Goal: Task Accomplishment & Management: Manage account settings

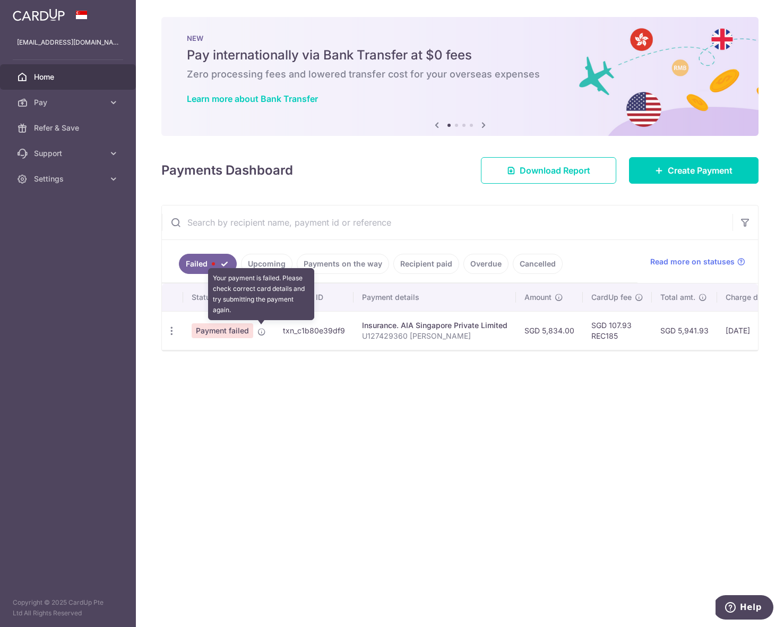
click at [263, 332] on icon at bounding box center [261, 332] width 8 height 8
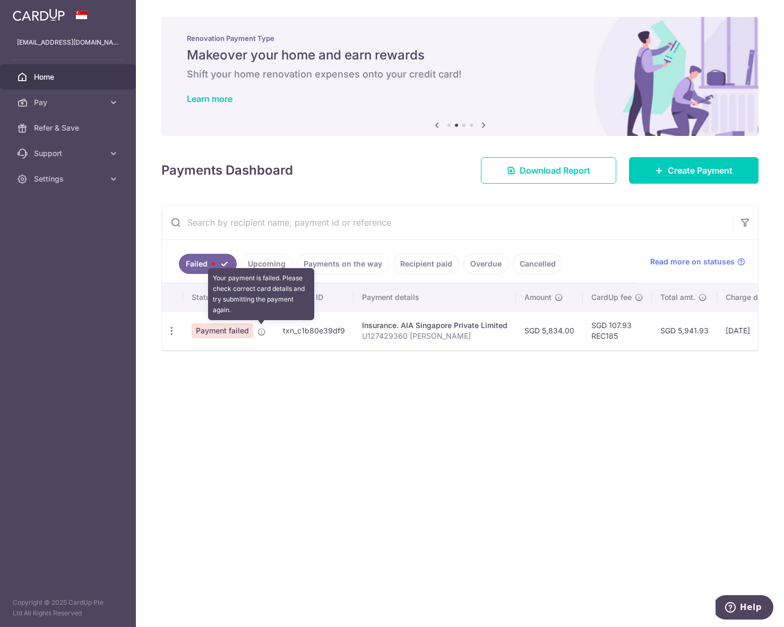
click at [260, 332] on icon at bounding box center [261, 332] width 8 height 8
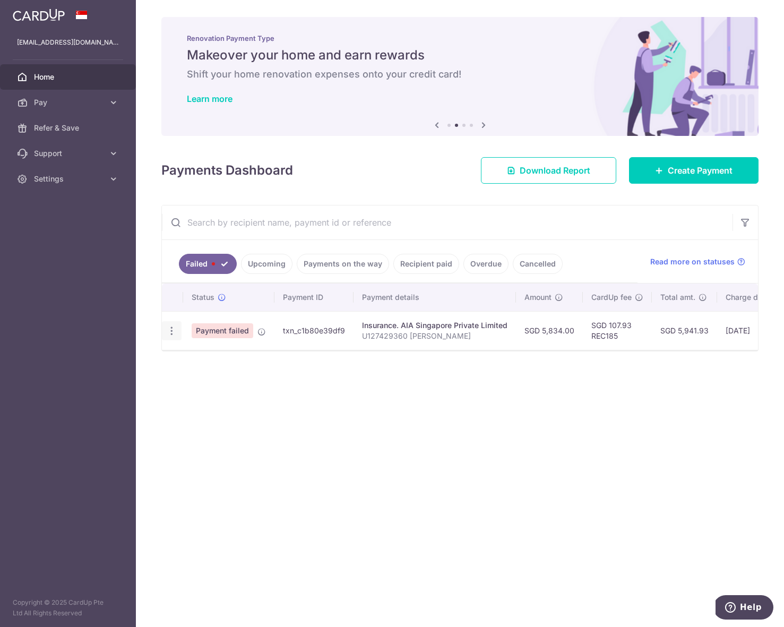
click at [176, 330] on icon "button" at bounding box center [171, 330] width 11 height 11
click at [225, 358] on span "Update payment" at bounding box center [228, 360] width 72 height 13
radio input "true"
type input "5,834.00"
type input "U127429360 Chia Kai Jie Benjamin"
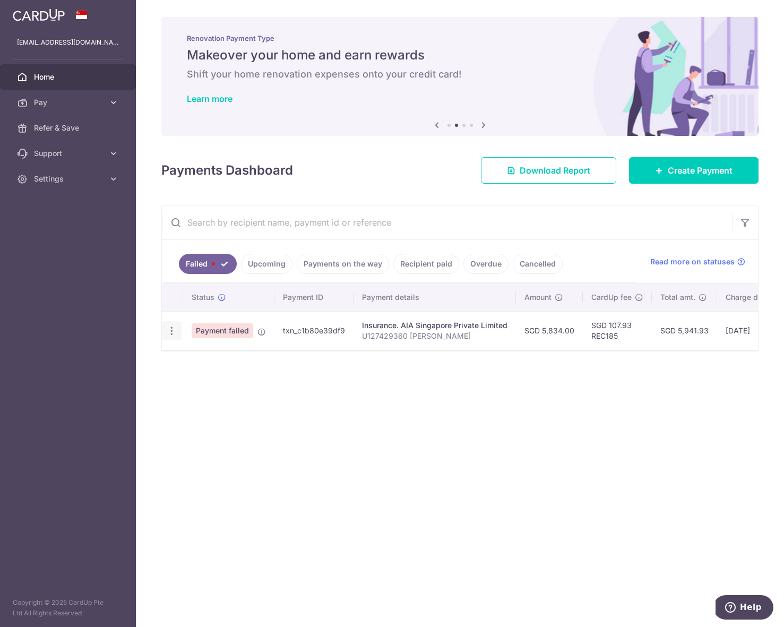
type input "REC185"
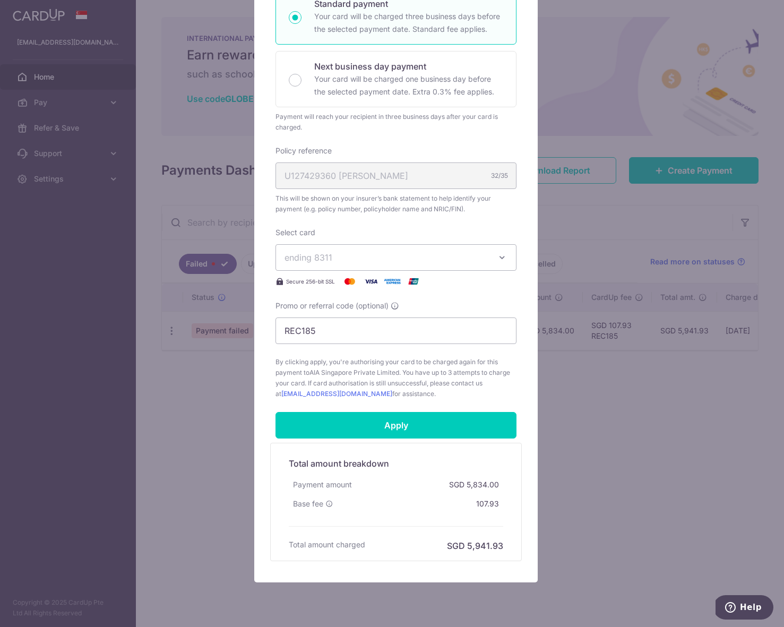
scroll to position [233, 0]
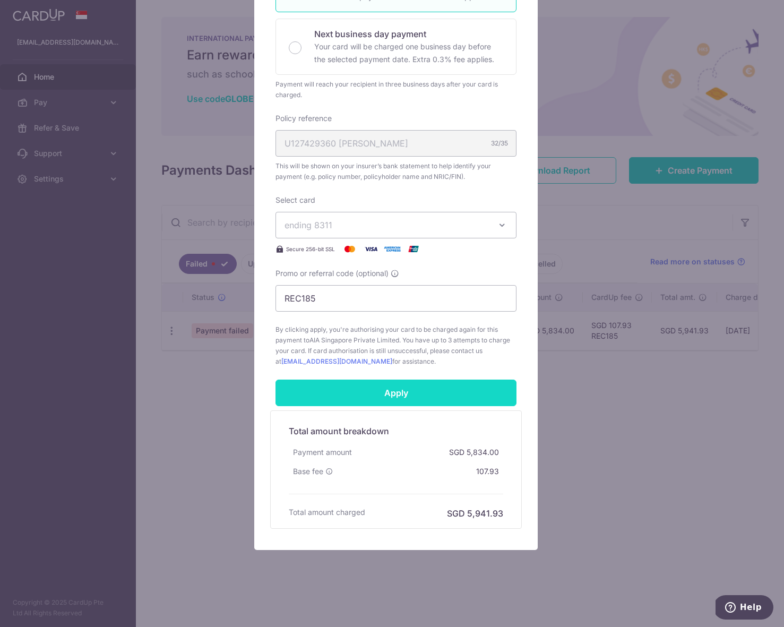
click at [407, 396] on input "Apply" at bounding box center [396, 393] width 241 height 27
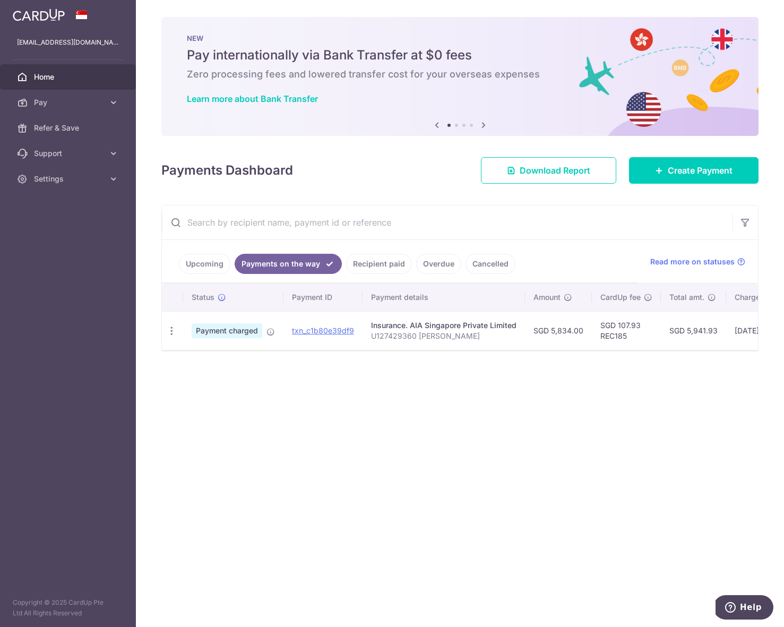
click at [378, 262] on link "Recipient paid" at bounding box center [379, 264] width 66 height 20
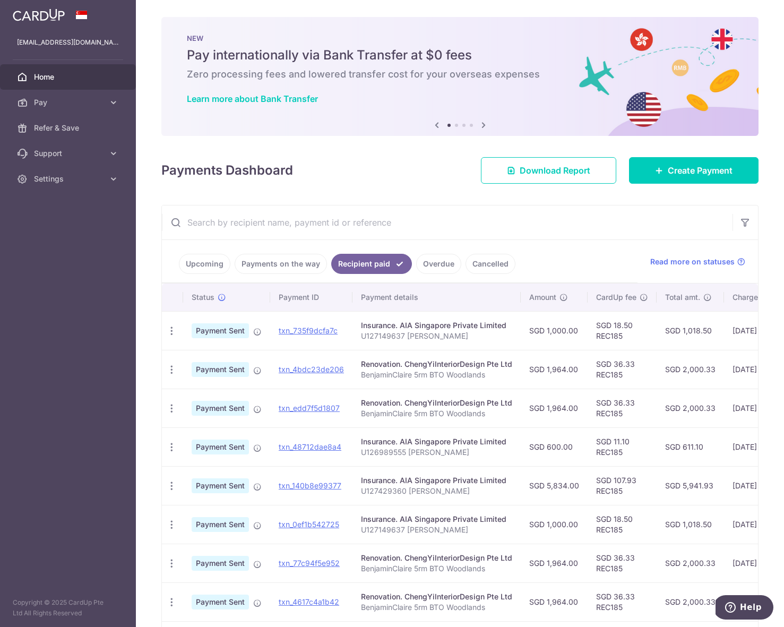
click at [224, 257] on link "Upcoming" at bounding box center [204, 264] width 51 height 20
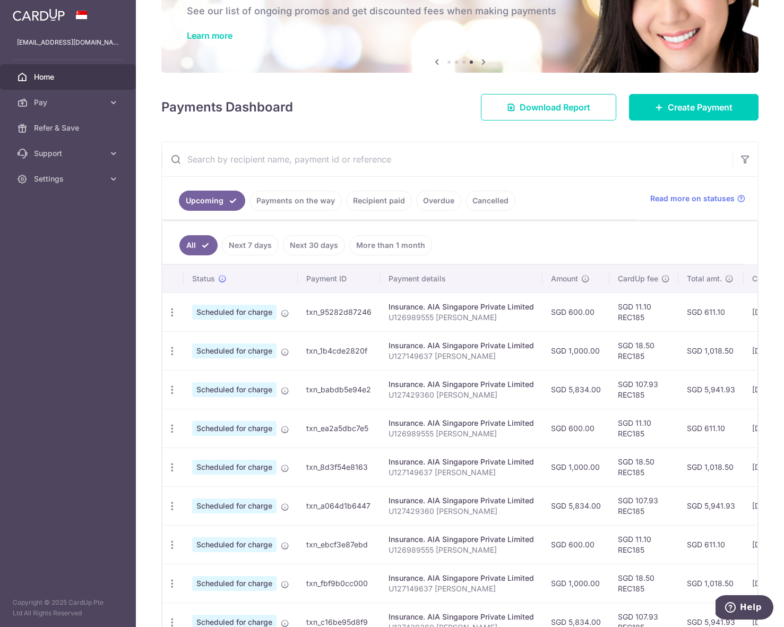
scroll to position [65, 0]
